Goal: Task Accomplishment & Management: Manage account settings

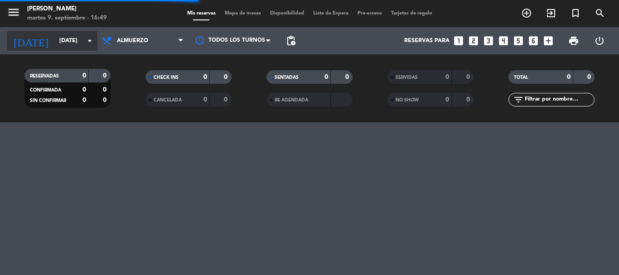
click at [92, 40] on icon "arrow_drop_down" at bounding box center [89, 40] width 11 height 11
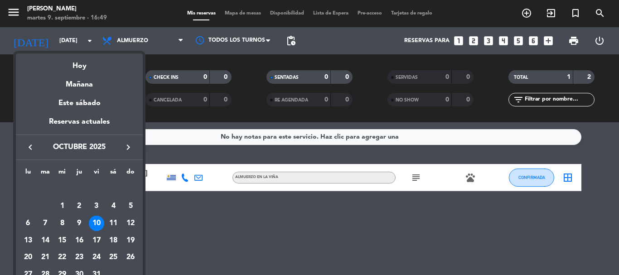
click at [129, 146] on icon "keyboard_arrow_right" at bounding box center [128, 147] width 11 height 11
click at [115, 204] on div "8" at bounding box center [113, 206] width 15 height 15
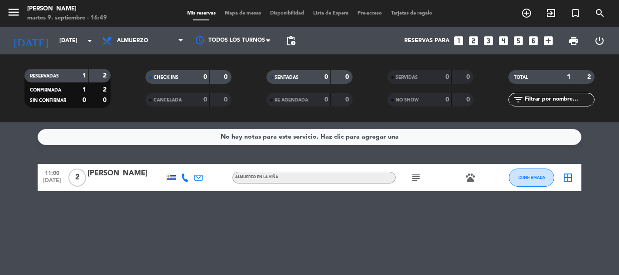
type input "[DATE]"
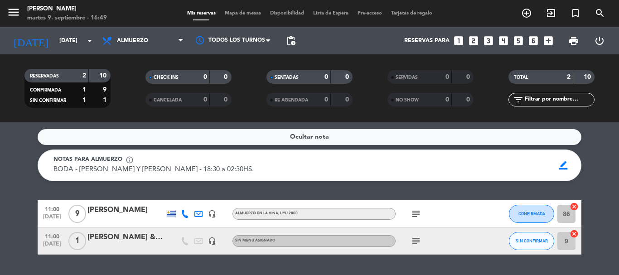
click at [120, 209] on div "[PERSON_NAME]" at bounding box center [125, 210] width 77 height 12
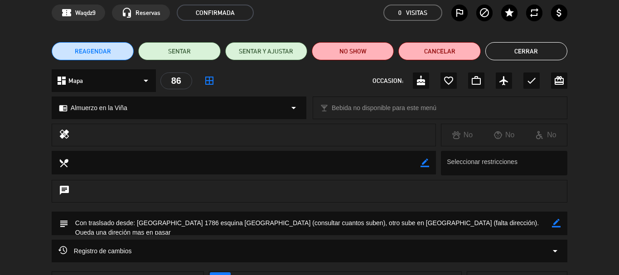
scroll to position [91, 0]
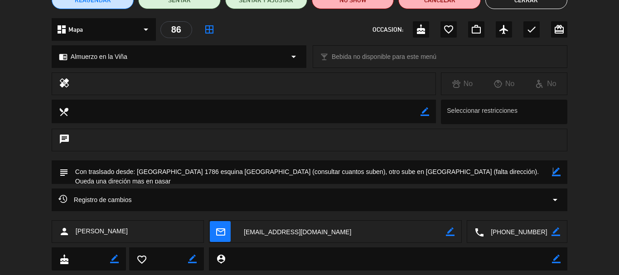
click at [553, 173] on icon "border_color" at bounding box center [556, 172] width 9 height 9
click at [418, 171] on textarea at bounding box center [310, 171] width 484 height 23
paste textarea "[PERSON_NAME] 620 apto 1101 esquina [PERSON_NAME]"
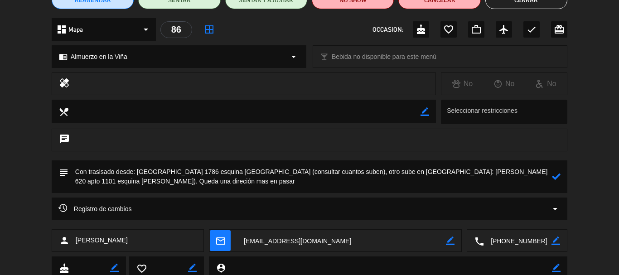
click at [205, 181] on textarea at bounding box center [310, 176] width 484 height 33
type textarea "Con traslsado desde: [GEOGRAPHIC_DATA] 1786 esquina [GEOGRAPHIC_DATA] (consulta…"
click at [554, 177] on icon at bounding box center [556, 176] width 9 height 9
drag, startPoint x: 548, startPoint y: 176, endPoint x: 556, endPoint y: 177, distance: 7.4
click at [549, 176] on textarea at bounding box center [310, 176] width 484 height 33
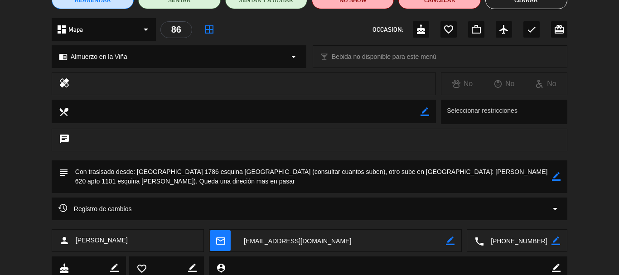
click at [557, 175] on icon "border_color" at bounding box center [556, 176] width 9 height 9
click at [557, 175] on icon at bounding box center [556, 176] width 9 height 9
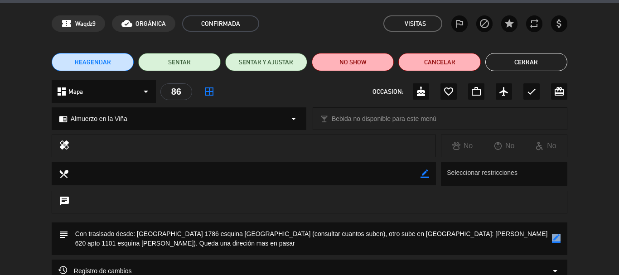
scroll to position [0, 0]
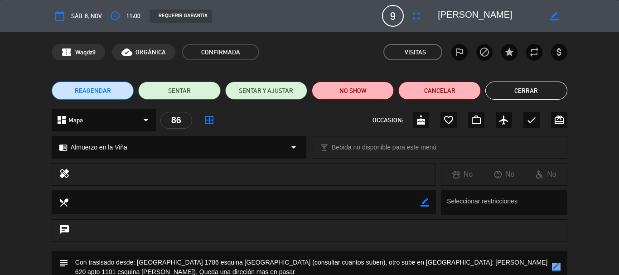
click at [537, 92] on button "Cerrar" at bounding box center [526, 91] width 82 height 18
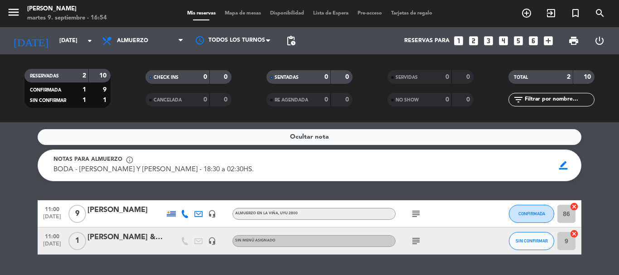
click at [125, 208] on div "[PERSON_NAME]" at bounding box center [125, 210] width 77 height 12
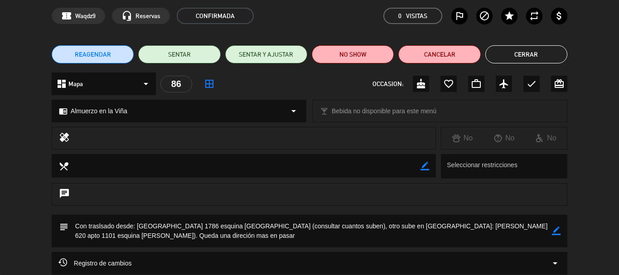
scroll to position [91, 0]
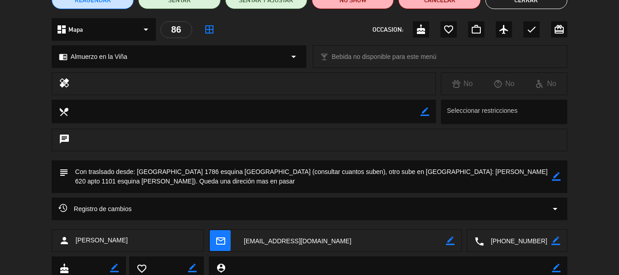
click at [557, 177] on icon "border_color" at bounding box center [556, 176] width 9 height 9
click at [556, 177] on icon at bounding box center [556, 176] width 9 height 9
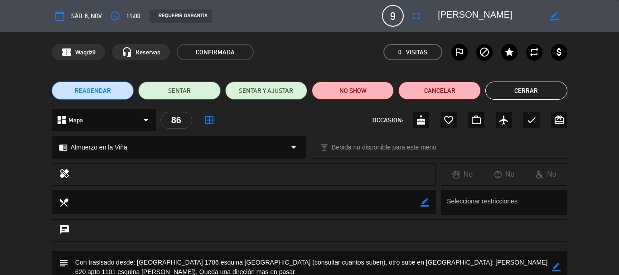
click at [523, 91] on button "Cerrar" at bounding box center [526, 91] width 82 height 18
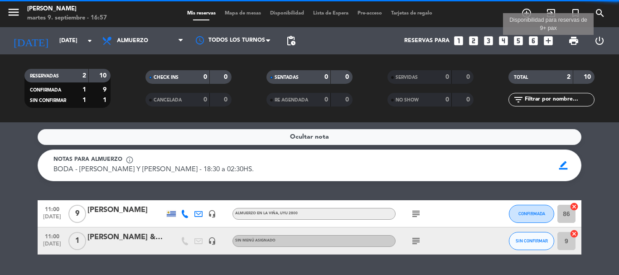
click at [548, 36] on icon "add_box" at bounding box center [549, 41] width 12 height 12
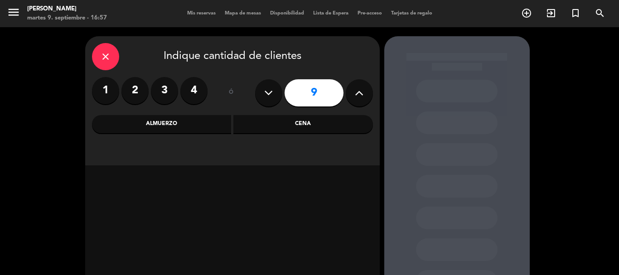
click at [165, 92] on label "3" at bounding box center [164, 90] width 27 height 27
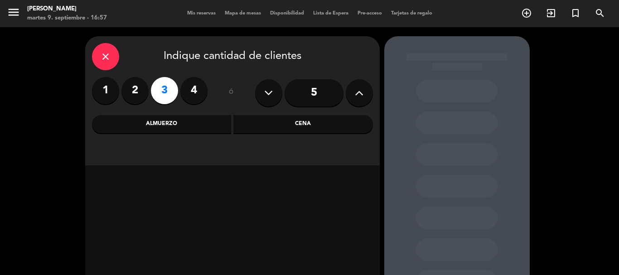
drag, startPoint x: 175, startPoint y: 122, endPoint x: 197, endPoint y: 128, distance: 23.0
click at [175, 122] on div "Almuerzo" at bounding box center [162, 124] width 140 height 18
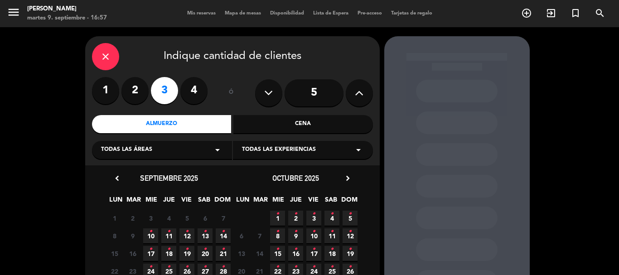
click at [363, 152] on icon "arrow_drop_down" at bounding box center [358, 150] width 11 height 11
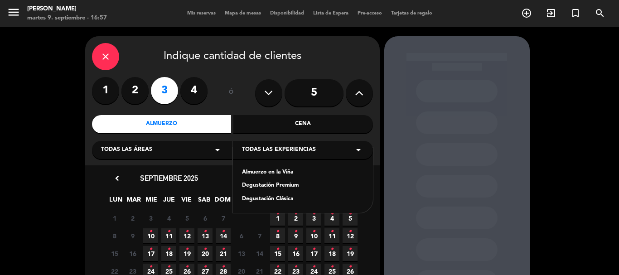
click at [273, 173] on div "Almuerzo en la Viña" at bounding box center [303, 172] width 122 height 9
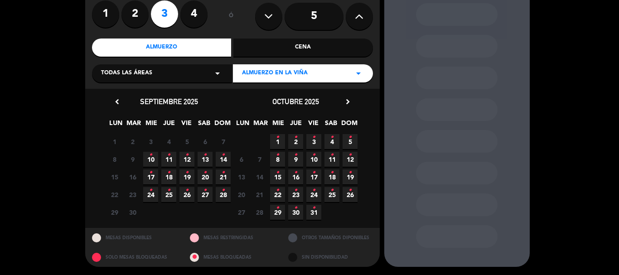
scroll to position [77, 0]
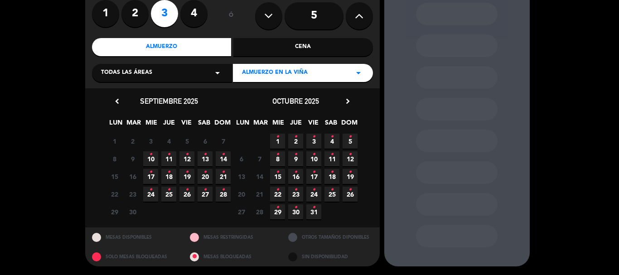
click at [348, 100] on icon "chevron_right" at bounding box center [348, 102] width 10 height 10
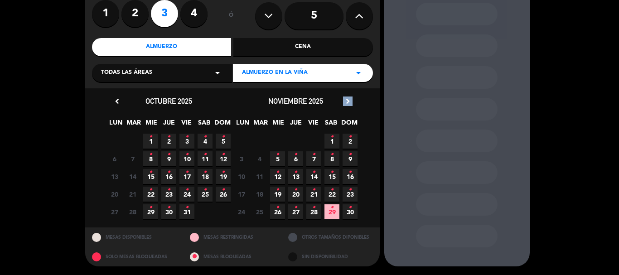
click at [348, 100] on icon "chevron_right" at bounding box center [348, 102] width 10 height 10
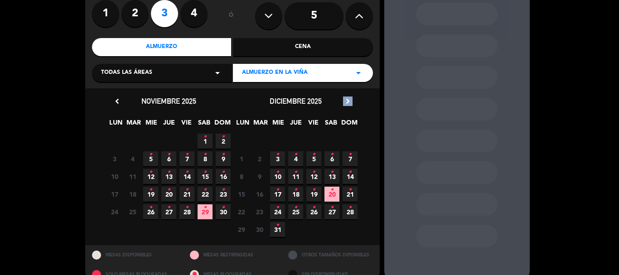
click at [348, 100] on icon "chevron_right" at bounding box center [348, 102] width 10 height 10
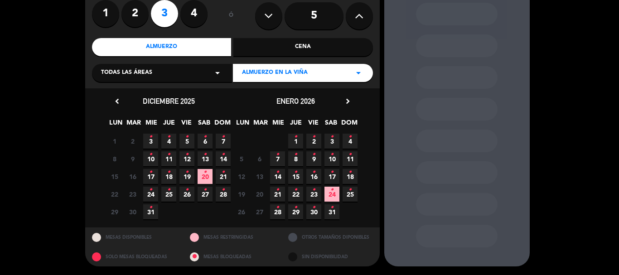
click at [350, 175] on icon "•" at bounding box center [350, 172] width 3 height 15
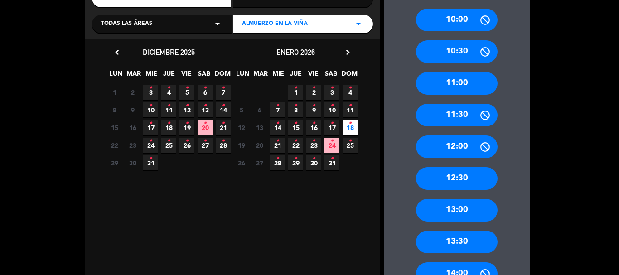
scroll to position [127, 0]
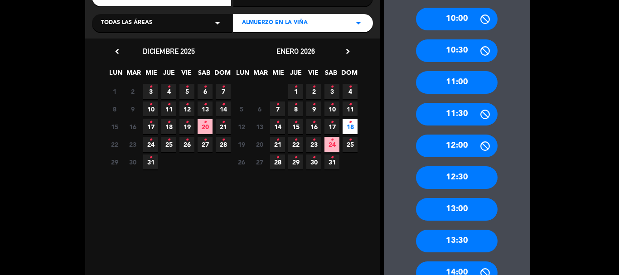
click at [452, 204] on div "13:00" at bounding box center [457, 209] width 82 height 23
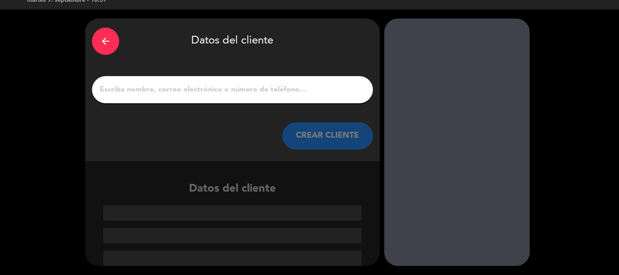
scroll to position [18, 0]
click at [160, 90] on input "1" at bounding box center [232, 89] width 267 height 13
click at [158, 88] on input "1" at bounding box center [232, 89] width 267 height 13
paste input "[PERSON_NAME]"
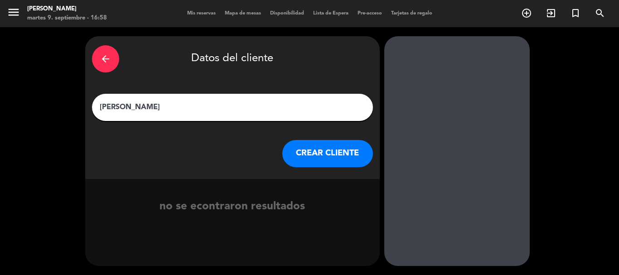
type input "[PERSON_NAME]"
click at [319, 152] on button "CREAR CLIENTE" at bounding box center [327, 153] width 91 height 27
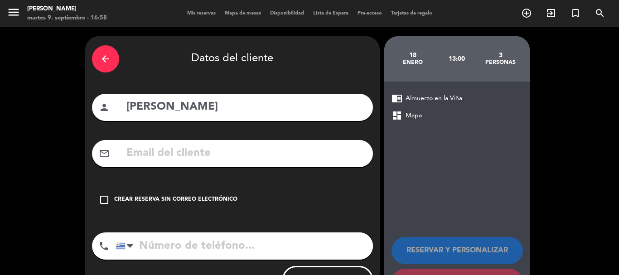
click at [229, 155] on input "text" at bounding box center [246, 153] width 241 height 19
click at [105, 194] on div "check_box_outline_blank Crear reserva sin correo electrónico" at bounding box center [232, 199] width 281 height 27
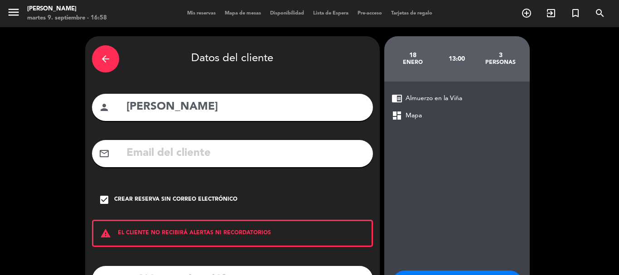
scroll to position [45, 0]
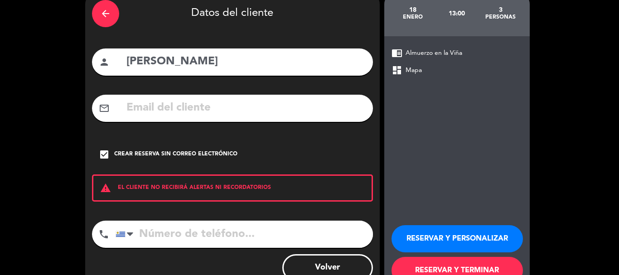
click at [171, 234] on input "tel" at bounding box center [244, 234] width 257 height 27
paste input "[PHONE_NUMBER]"
type input "[PHONE_NUMBER]"
drag, startPoint x: 473, startPoint y: 237, endPoint x: 466, endPoint y: 238, distance: 7.3
click at [475, 233] on button "RESERVAR Y PERSONALIZAR" at bounding box center [457, 238] width 131 height 27
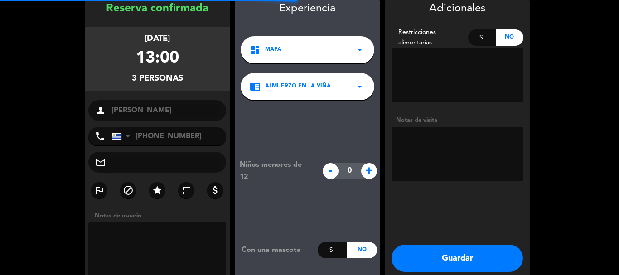
scroll to position [36, 0]
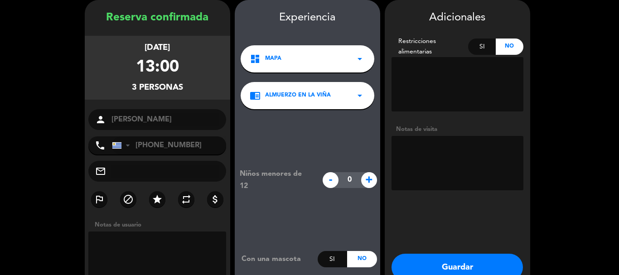
click at [432, 150] on textarea at bounding box center [458, 163] width 132 height 54
paste textarea "[PERSON_NAME] WINE EXPLORER"
click at [400, 147] on textarea at bounding box center [458, 163] width 132 height 54
click at [446, 164] on textarea at bounding box center [458, 163] width 132 height 54
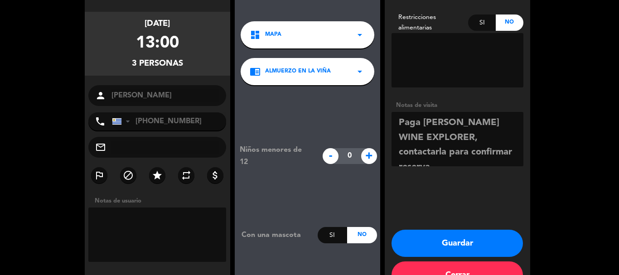
scroll to position [87, 0]
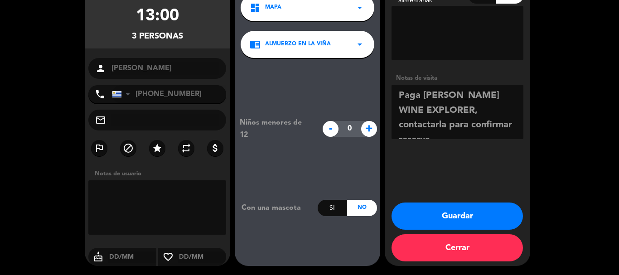
type textarea "Paga [PERSON_NAME] WINE EXPLORER, contactarla para confirmar reserva"
click at [456, 213] on button "Guardar" at bounding box center [457, 216] width 131 height 27
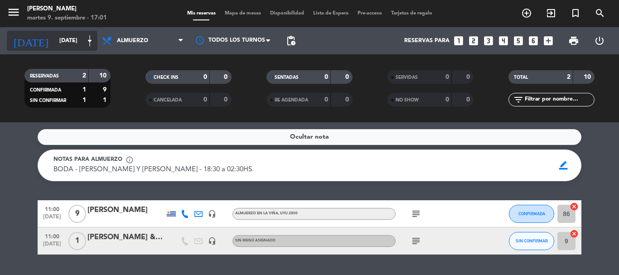
click at [90, 36] on icon "arrow_drop_down" at bounding box center [89, 40] width 11 height 11
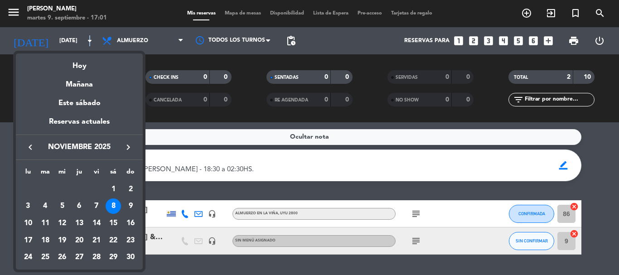
click at [126, 146] on icon "keyboard_arrow_right" at bounding box center [128, 147] width 11 height 11
click at [126, 147] on icon "keyboard_arrow_right" at bounding box center [128, 147] width 11 height 11
click at [131, 226] on div "18" at bounding box center [130, 223] width 15 height 15
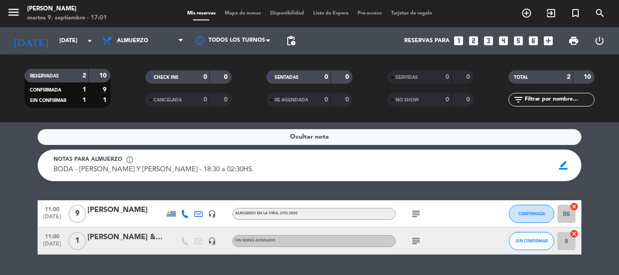
type input "[DATE]"
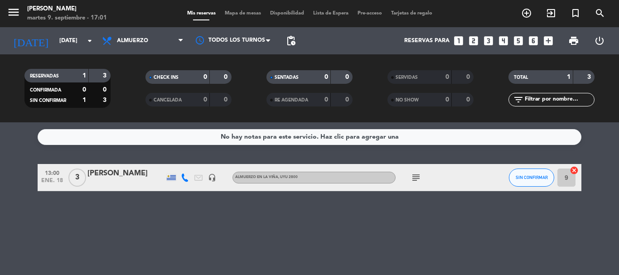
click at [130, 170] on div "[PERSON_NAME]" at bounding box center [125, 174] width 77 height 12
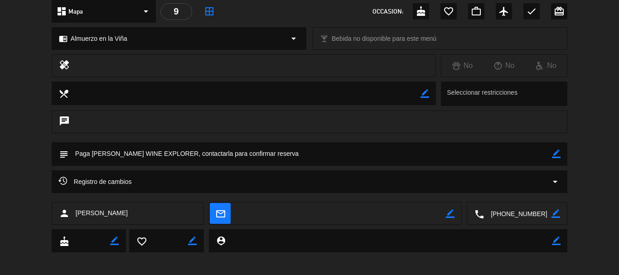
scroll to position [113, 0]
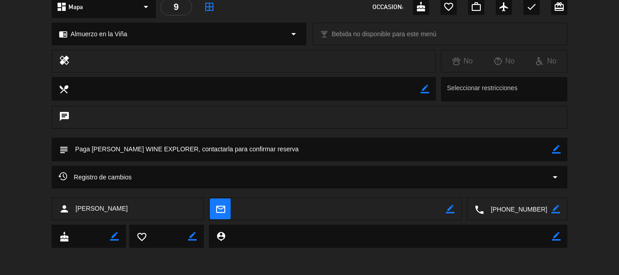
click at [557, 150] on icon "border_color" at bounding box center [556, 149] width 9 height 9
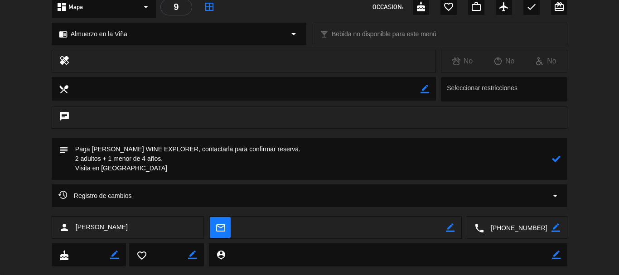
drag, startPoint x: 555, startPoint y: 160, endPoint x: 536, endPoint y: 174, distance: 23.9
click at [555, 159] on icon at bounding box center [556, 159] width 9 height 9
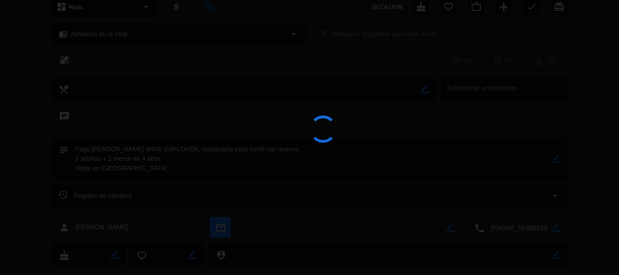
type textarea "Paga [PERSON_NAME] WINE EXPLORER, contactarla para confirmar reserva. 2 adultos…"
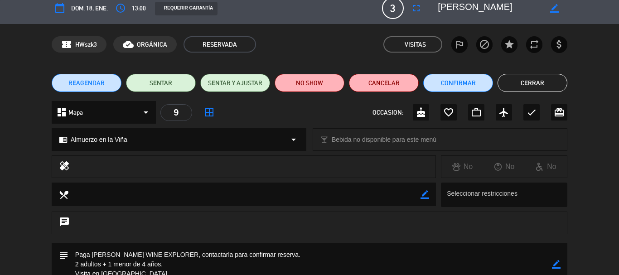
scroll to position [0, 0]
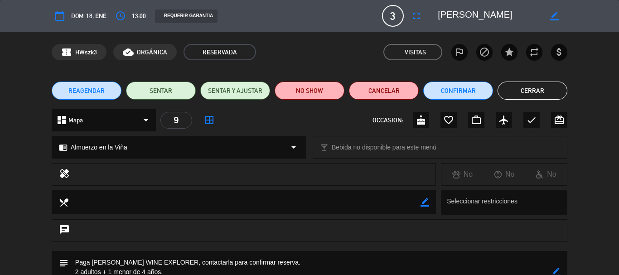
click at [537, 97] on button "Cerrar" at bounding box center [533, 91] width 70 height 18
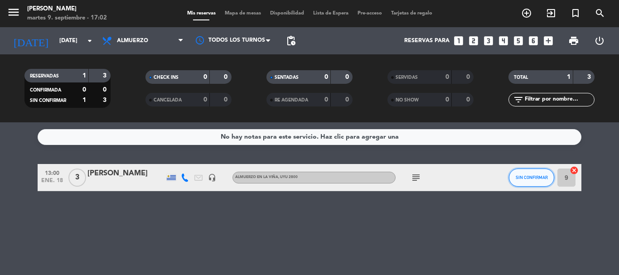
click at [520, 175] on span "SIN CONFIRMAR" at bounding box center [532, 177] width 32 height 5
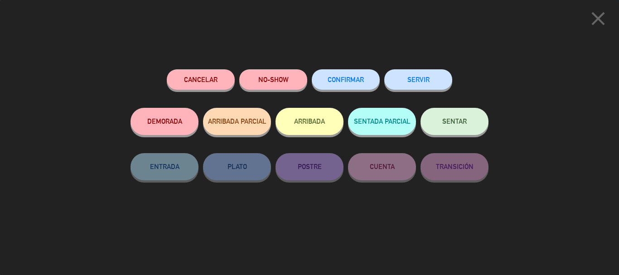
click at [354, 78] on span "CONFIRMAR" at bounding box center [346, 80] width 36 height 8
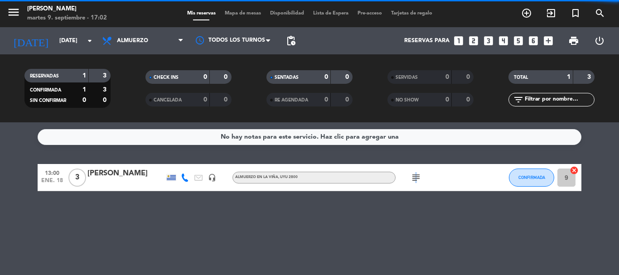
click at [415, 175] on icon "subject" at bounding box center [416, 177] width 11 height 11
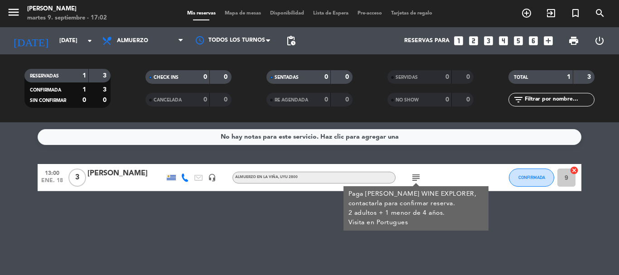
click at [185, 178] on icon at bounding box center [185, 178] width 8 height 8
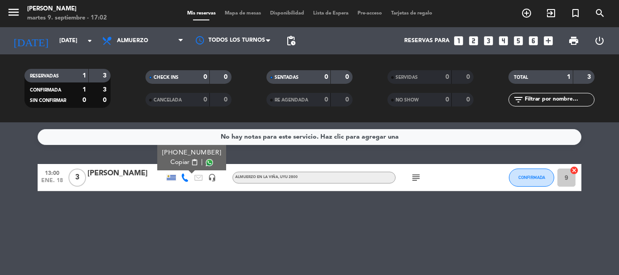
click at [179, 159] on span "Copiar" at bounding box center [179, 163] width 19 height 10
click at [130, 172] on div "[PERSON_NAME]" at bounding box center [125, 174] width 77 height 12
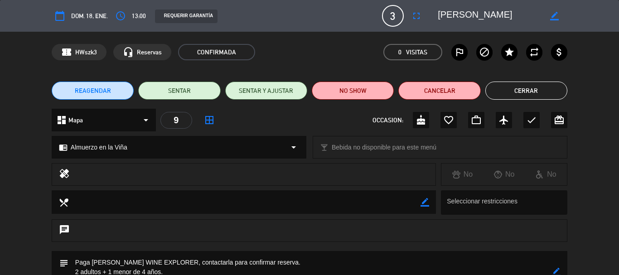
drag, startPoint x: 508, startPoint y: 14, endPoint x: 437, endPoint y: 14, distance: 71.2
click at [436, 13] on div "border_color" at bounding box center [499, 16] width 136 height 16
click at [596, 42] on div "confirmation_number HWszk3 headset_mic Reservas CONFIRMADA 0 Visitas outlined_f…" at bounding box center [309, 52] width 619 height 41
